Goal: Task Accomplishment & Management: Complete application form

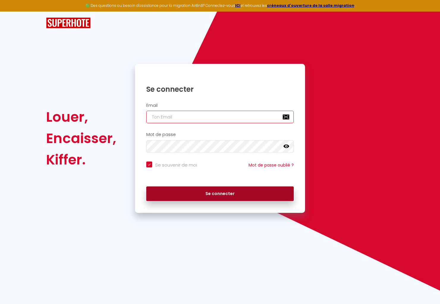
type input "[EMAIL_ADDRESS][DOMAIN_NAME]"
click at [198, 196] on button "Se connecter" at bounding box center [219, 194] width 147 height 15
checkbox input "true"
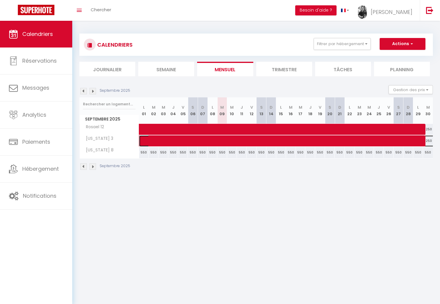
click at [168, 142] on span at bounding box center [343, 141] width 396 height 11
select select "OK"
select select "0"
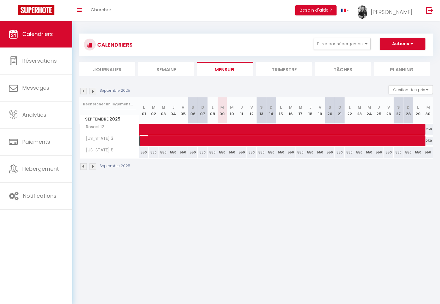
select select "1"
select select
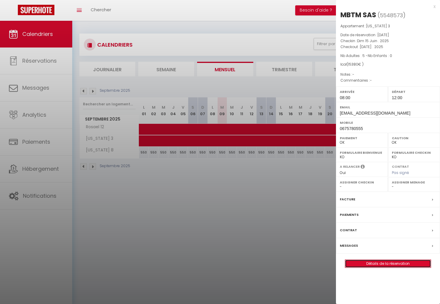
click at [397, 264] on link "Détails de la réservation" at bounding box center [388, 264] width 86 height 8
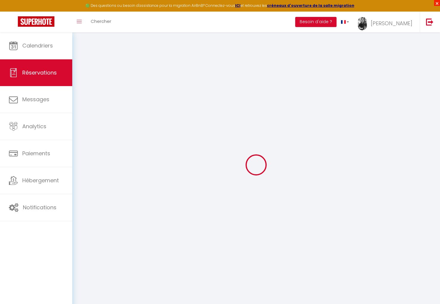
click at [437, 4] on span "×" at bounding box center [437, 3] width 6 height 6
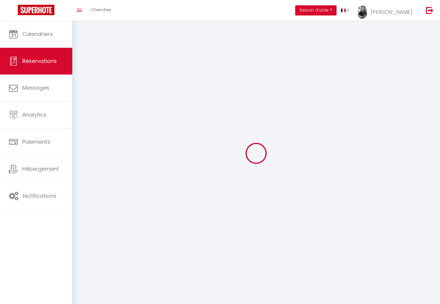
type input "MBTM"
type input "SAS"
type input "[EMAIL_ADDRESS][DOMAIN_NAME]"
type input "[PERSON_NAME][EMAIL_ADDRESS][DOMAIN_NAME]"
type input "0675780555"
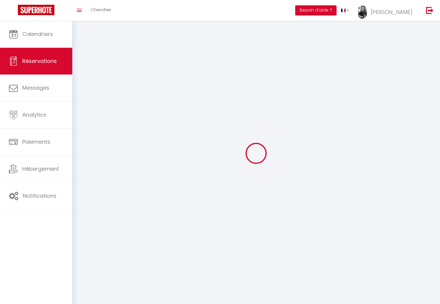
select select "FR"
select select "52107"
select select "1"
type input "Dim 15 Juin 2025"
select select
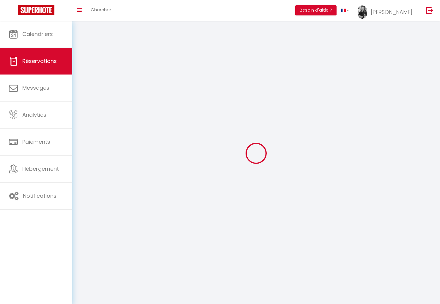
type input "[DATE]"
select select
type input "5"
select select "12"
select select "15"
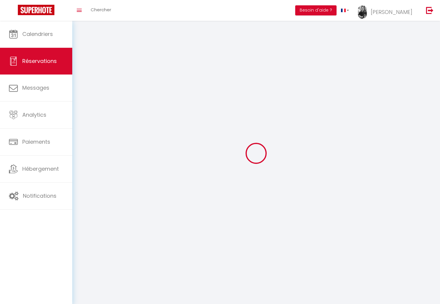
type input "14840"
checkbox input "false"
type input "13880"
select select "73"
type input "0"
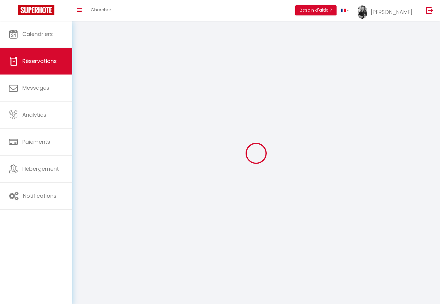
type input "0"
select select
checkbox input "false"
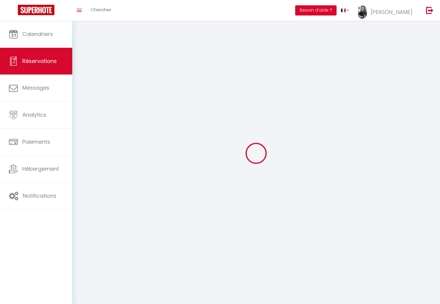
select select
checkbox input "false"
select select
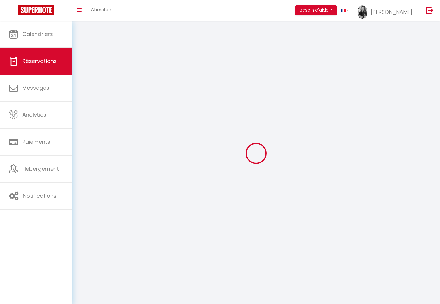
checkbox input "false"
select select
checkbox input "false"
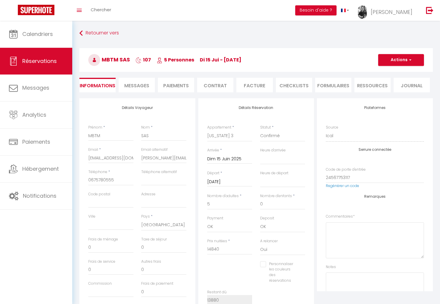
type input "540"
select select
checkbox input "false"
select select "08:00"
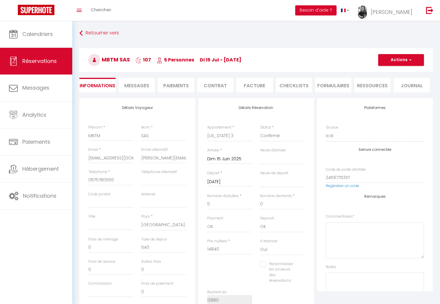
select select "12:00"
click at [240, 181] on input "[DATE]" at bounding box center [229, 182] width 45 height 8
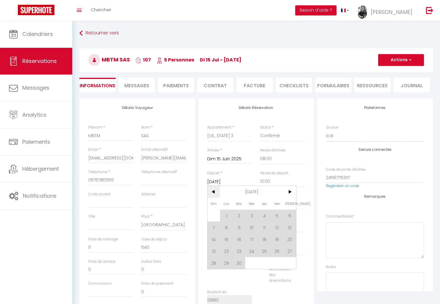
click at [212, 193] on span "<" at bounding box center [213, 192] width 13 height 12
click at [214, 277] on span "31" at bounding box center [213, 275] width 13 height 12
type input "Dim 31 Août 2025"
checkbox input "false"
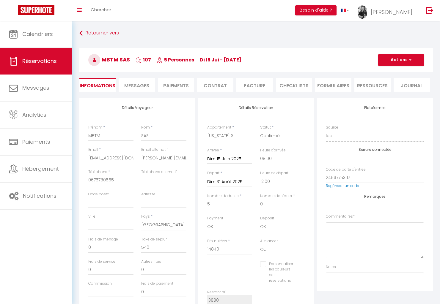
type input "350"
type input "3.85"
type input "25745"
checkbox input "false"
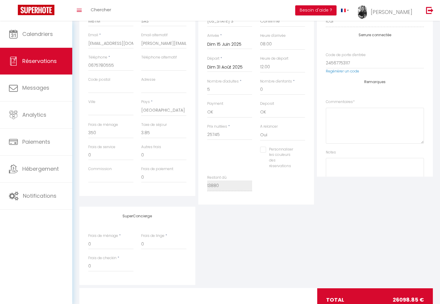
scroll to position [36, 0]
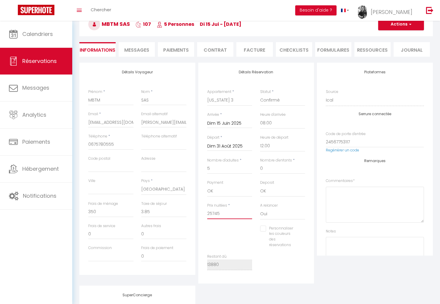
click at [224, 216] on input "25745" at bounding box center [229, 214] width 45 height 11
drag, startPoint x: 220, startPoint y: 214, endPoint x: 176, endPoint y: 214, distance: 44.0
click at [176, 214] on div "Détails Voyageur Prénom * MBTM Nom * SAS Email * [EMAIL_ADDRESS][DOMAIN_NAME] E…" at bounding box center [256, 173] width 356 height 221
checkbox input "false"
type input "1"
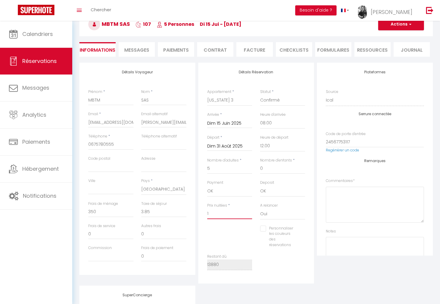
checkbox input "false"
type input "12"
checkbox input "false"
type input "126"
checkbox input "false"
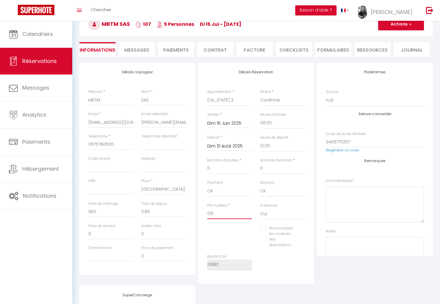
type input "1260"
checkbox input "false"
type input "12600"
checkbox input "false"
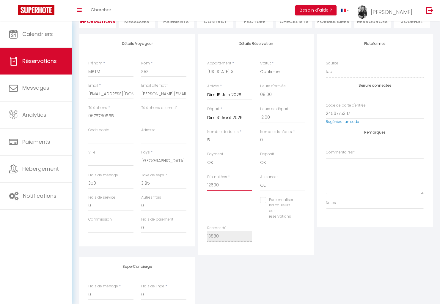
scroll to position [8, 0]
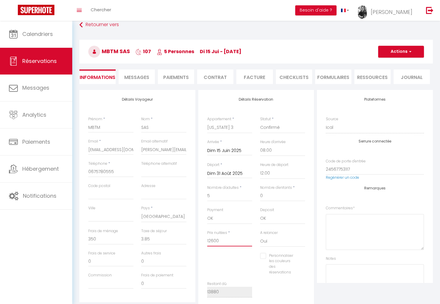
type input "12600"
type input "0"
checkbox input "false"
click at [407, 51] on button "Actions" at bounding box center [401, 52] width 46 height 12
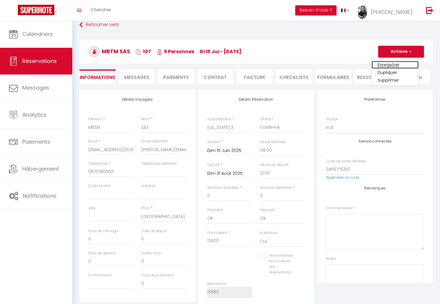
click at [394, 62] on link "Enregistrer" at bounding box center [394, 65] width 47 height 8
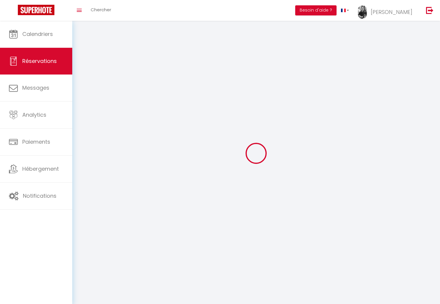
select select "not_cancelled"
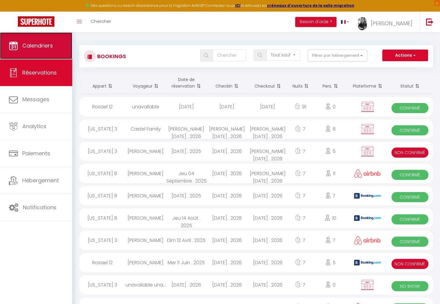
click at [32, 51] on link "Calendriers" at bounding box center [36, 45] width 72 height 27
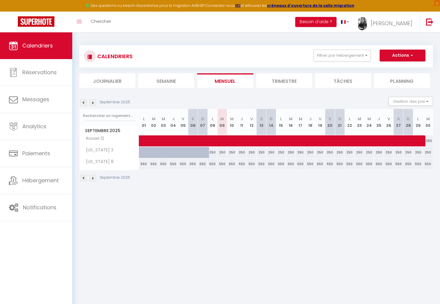
click at [84, 102] on img at bounding box center [83, 103] width 7 height 7
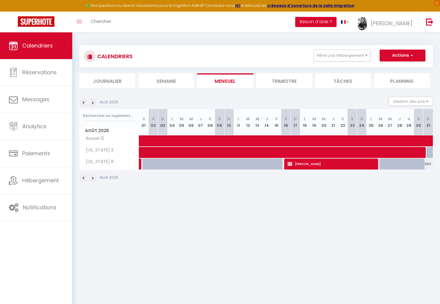
click at [84, 102] on img at bounding box center [83, 103] width 7 height 7
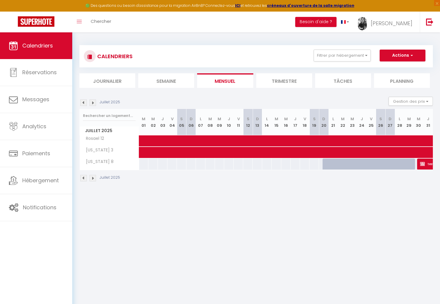
click at [82, 107] on div "Juillet 2025 Gestion des prix Nb Nuits minimum Règles Disponibilité" at bounding box center [255, 103] width 353 height 12
click at [84, 102] on img at bounding box center [83, 103] width 7 height 7
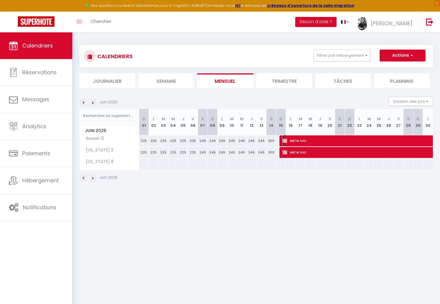
select select "OK"
select select "0"
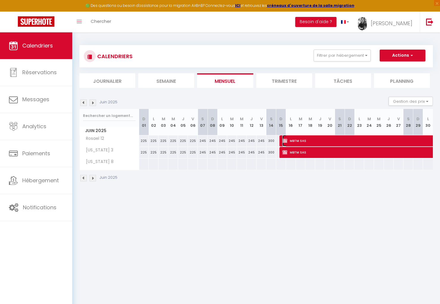
select select "1"
select select
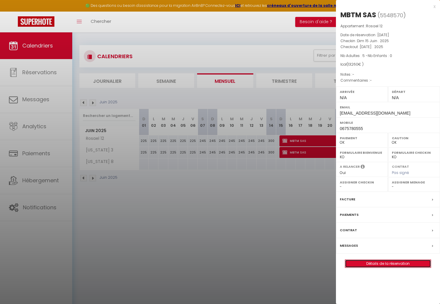
click at [392, 261] on link "Détails de la réservation" at bounding box center [388, 264] width 86 height 8
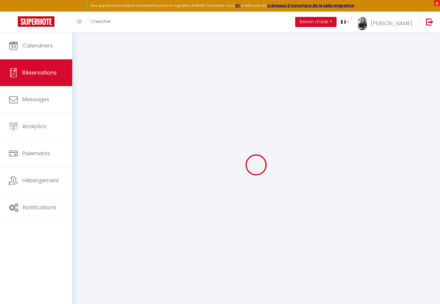
click at [438, 2] on span "×" at bounding box center [437, 3] width 6 height 6
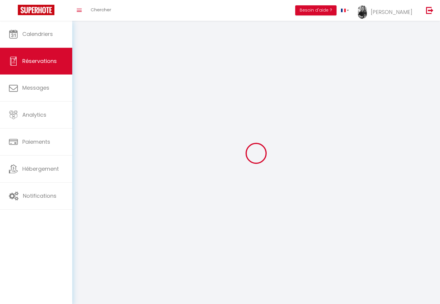
type input "MBTM"
type input "SAS"
type input "[EMAIL_ADDRESS][DOMAIN_NAME]"
type input "[PERSON_NAME][EMAIL_ADDRESS][DOMAIN_NAME]"
type input "0675780555"
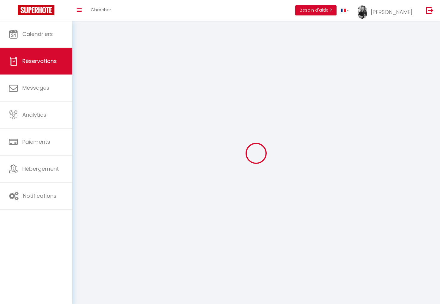
select select "FR"
select select "50136"
select select "1"
type input "Dim 15 Juin 2025"
select select
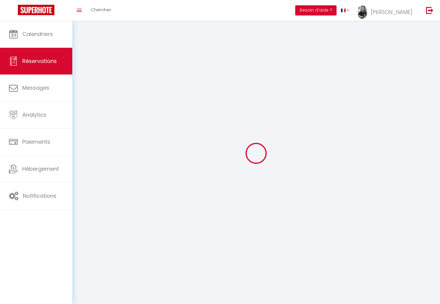
type input "[DATE]"
select select
type input "5"
select select "12"
select select "15"
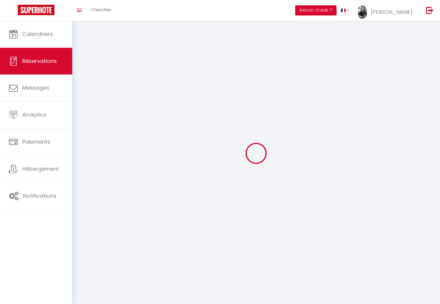
type input "12720"
checkbox input "false"
type input "11760"
select select "73"
type input "0"
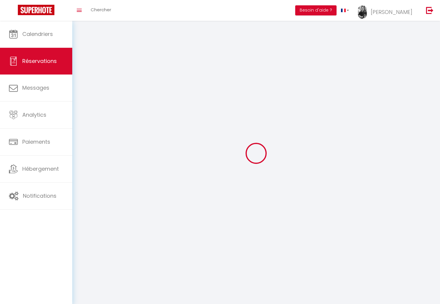
type input "0"
click at [248, 160] on circle at bounding box center [256, 153] width 27 height 27
select select
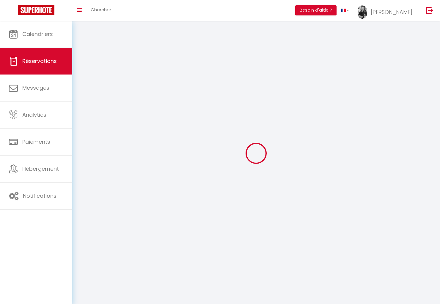
checkbox input "false"
select select
checkbox input "false"
select select
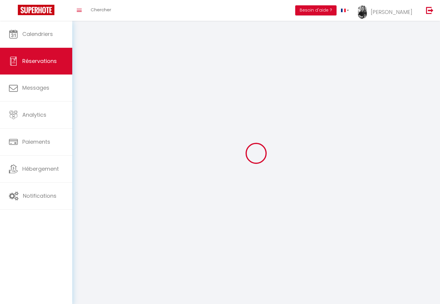
select select
checkbox input "false"
select select
checkbox input "false"
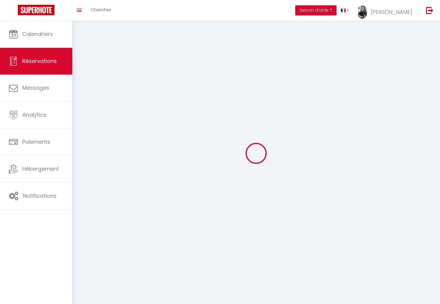
type input "540"
select select
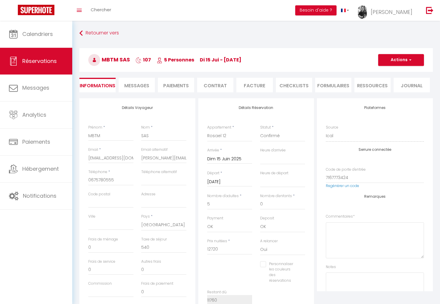
checkbox input "false"
select select
click at [233, 159] on input "Dim 15 Juin 2025" at bounding box center [229, 159] width 45 height 8
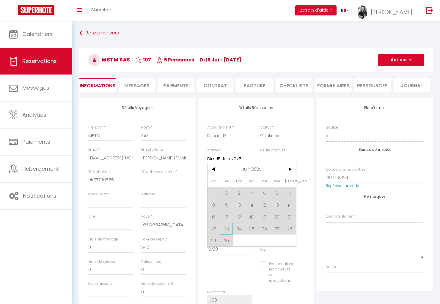
click at [226, 229] on span "23" at bounding box center [226, 229] width 13 height 12
type input "Lun 23 Juin 2025"
select select
checkbox input "false"
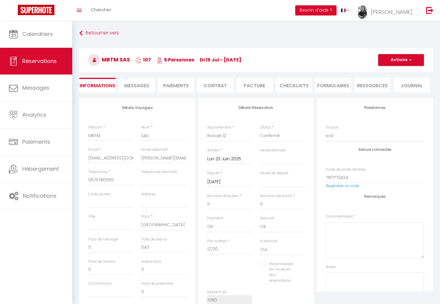
type input "350"
type input "0"
select select
type input "32035"
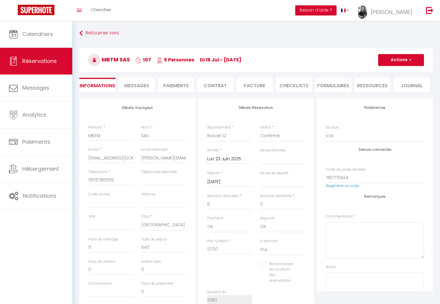
checkbox input "false"
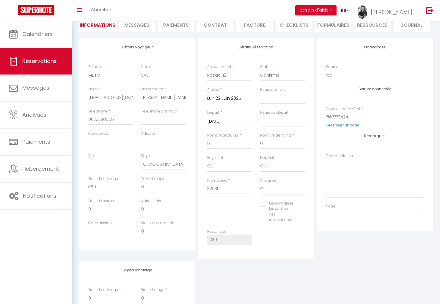
scroll to position [79, 0]
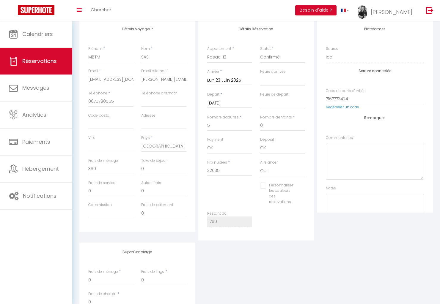
click at [217, 232] on div "Détails Réservation Appartement * [US_STATE] 3 [US_STATE] 8 Rosael 12 Statut * …" at bounding box center [256, 130] width 116 height 221
drag, startPoint x: 227, startPoint y: 174, endPoint x: 187, endPoint y: 168, distance: 40.0
click at [187, 168] on div "Détails Voyageur Prénom * MBTM Nom * SAS Email * [EMAIL_ADDRESS][DOMAIN_NAME] E…" at bounding box center [256, 130] width 356 height 221
type input "1"
select select
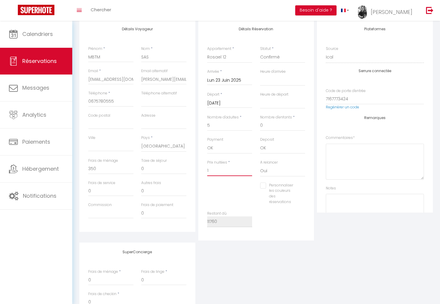
select select
checkbox input "false"
type input "11"
select select
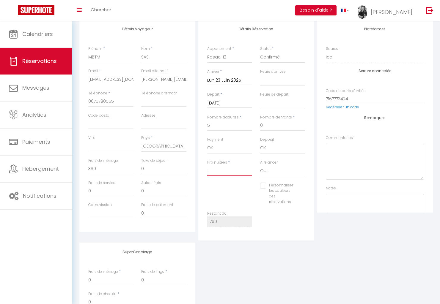
checkbox input "false"
type input "119"
select select
checkbox input "false"
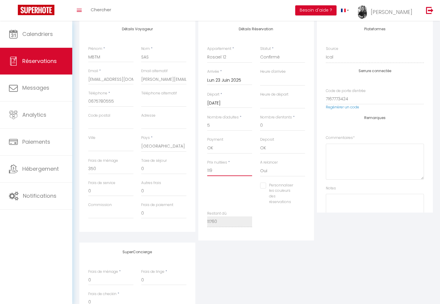
type input "1191"
select select
checkbox input "false"
type input "11910"
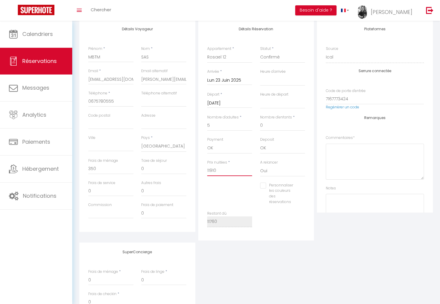
select select
checkbox input "false"
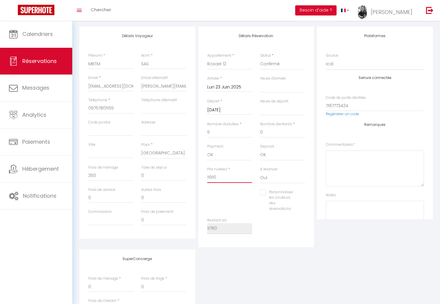
scroll to position [69, 0]
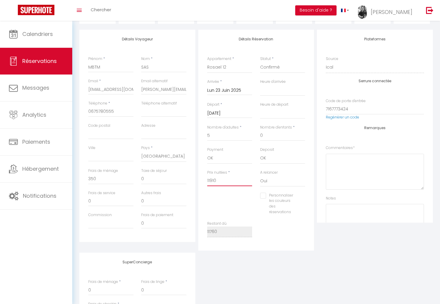
type input "11910"
click at [226, 192] on div "Prix nuitées * 11910" at bounding box center [229, 181] width 53 height 23
type input "0"
select select
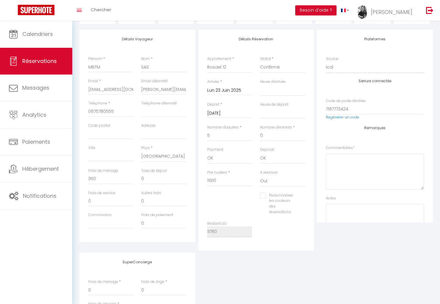
checkbox input "false"
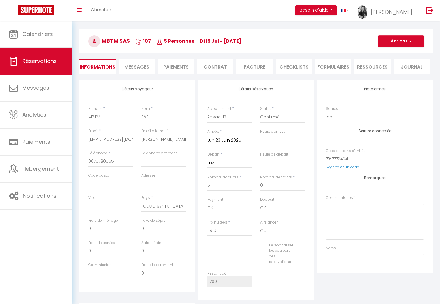
scroll to position [0, 0]
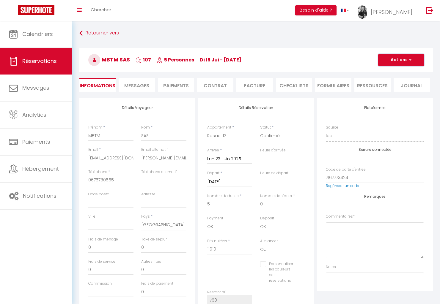
click at [411, 57] on button "Actions" at bounding box center [401, 60] width 46 height 12
click at [392, 70] on link "Enregistrer" at bounding box center [394, 73] width 47 height 8
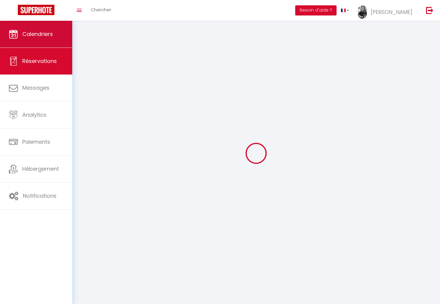
select select "not_cancelled"
